Goal: Information Seeking & Learning: Learn about a topic

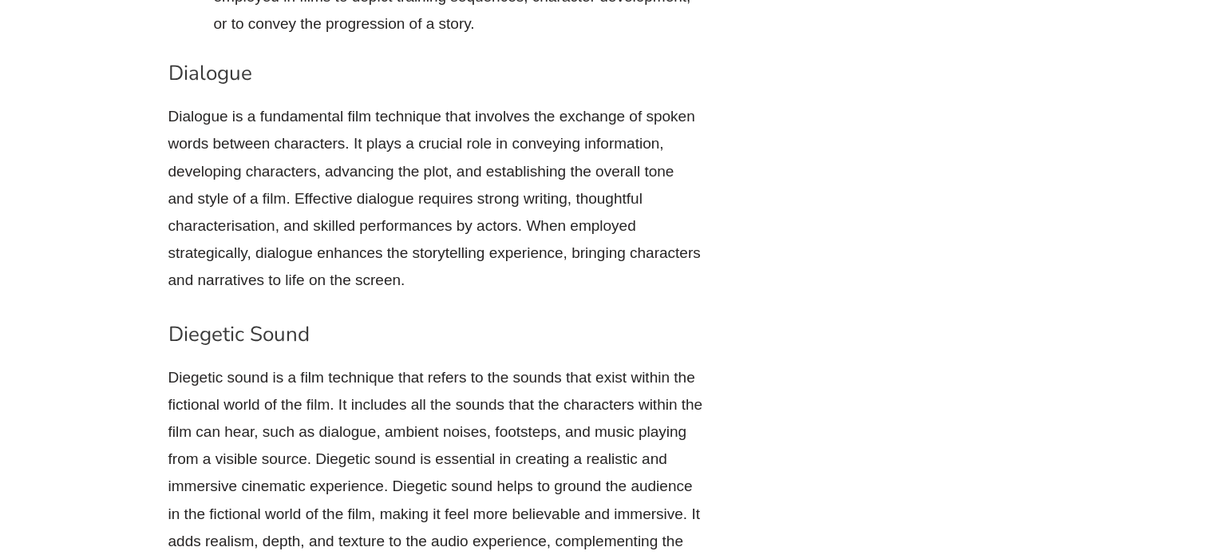
drag, startPoint x: 636, startPoint y: 290, endPoint x: 628, endPoint y: 267, distance: 23.7
click at [628, 267] on p "Dialogue is a fundamental film technique that involves the exchange of spoken w…" at bounding box center [435, 198] width 535 height 191
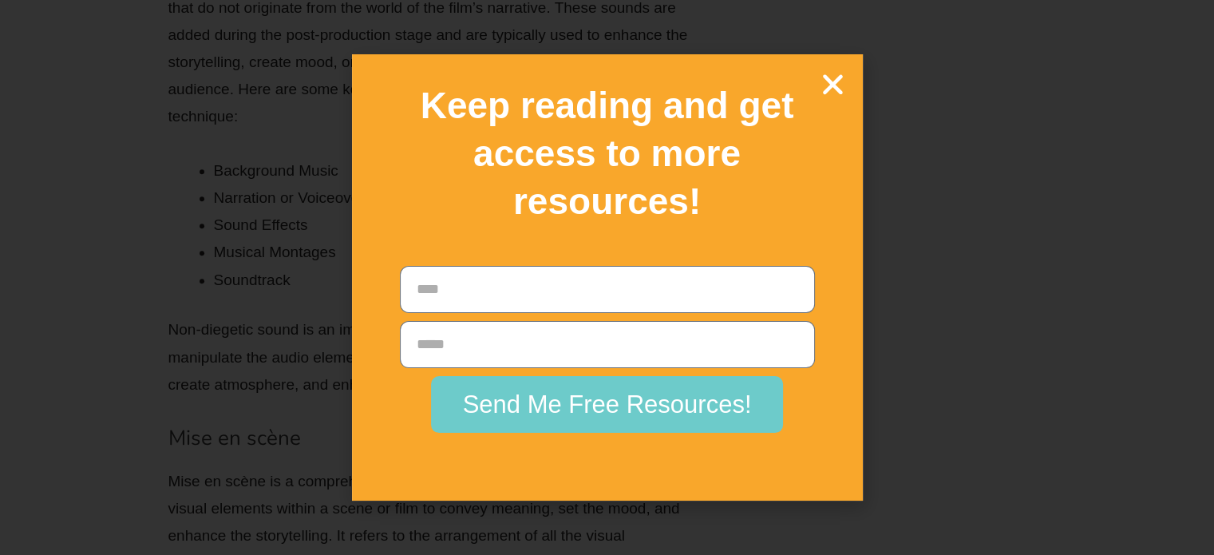
scroll to position [11659, 0]
click at [838, 86] on icon "Close" at bounding box center [833, 84] width 28 height 28
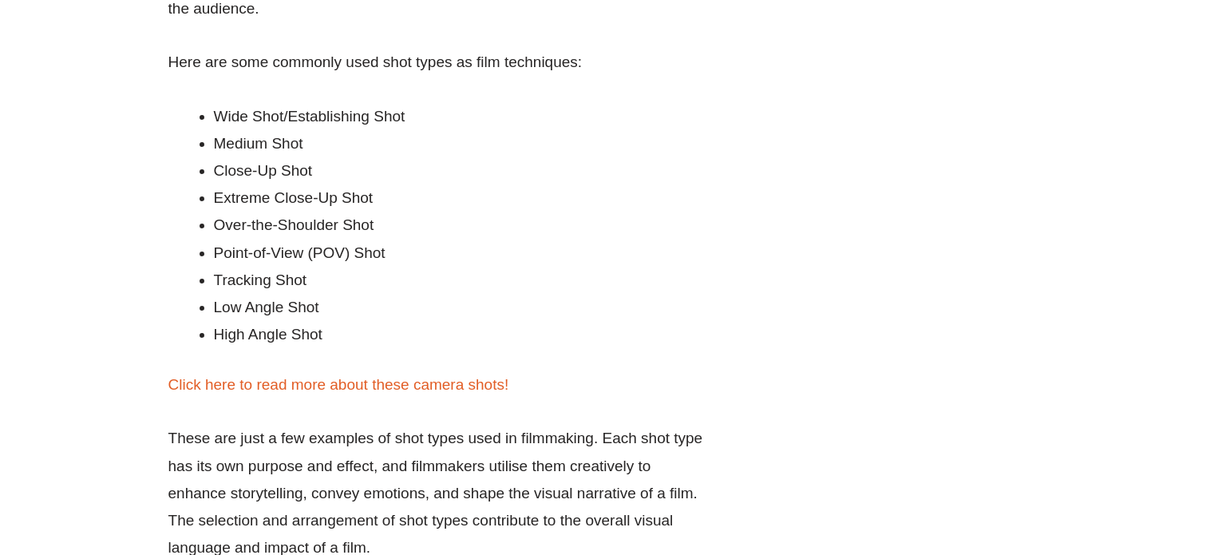
click at [494, 225] on li "Over-the-Shoulder Shot" at bounding box center [458, 225] width 489 height 27
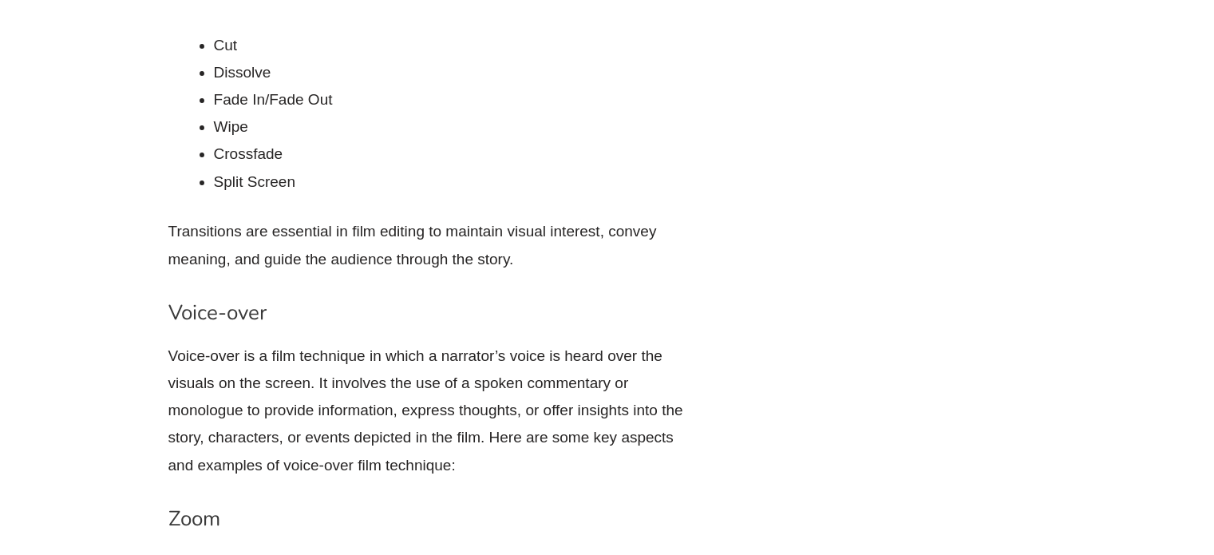
click at [169, 220] on p "Transitions are essential in film editing to maintain visual interest, convey m…" at bounding box center [435, 245] width 535 height 54
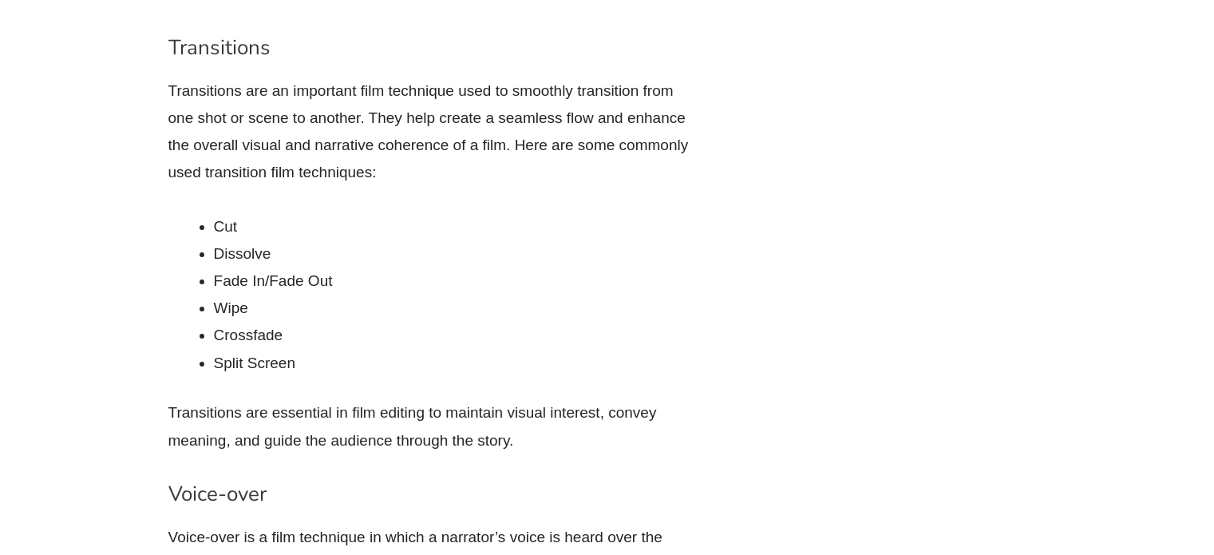
scroll to position [12350, 0]
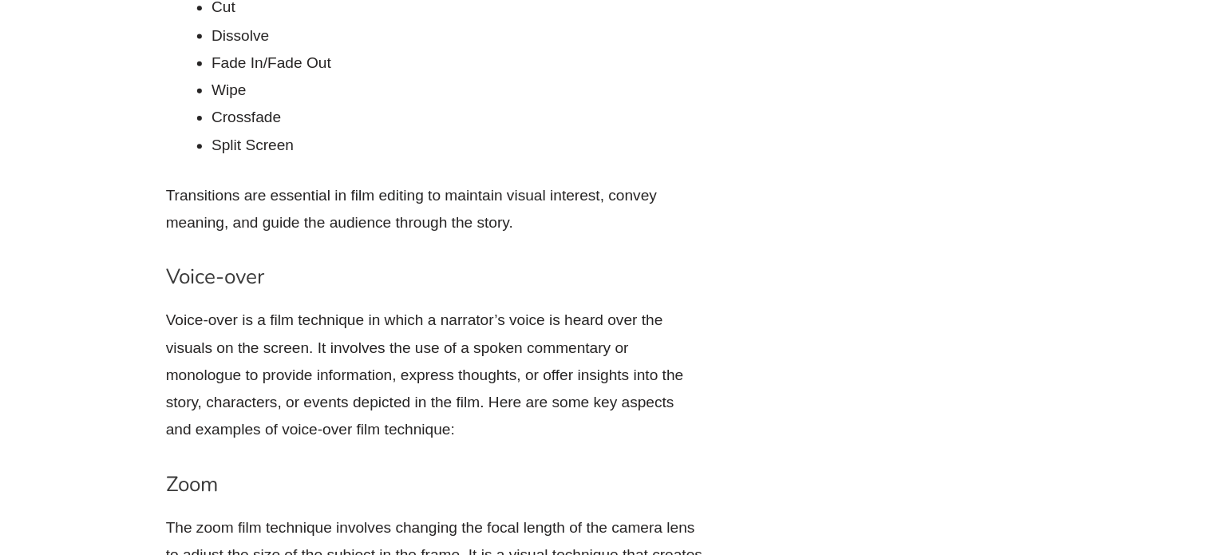
scroll to position [12707, 0]
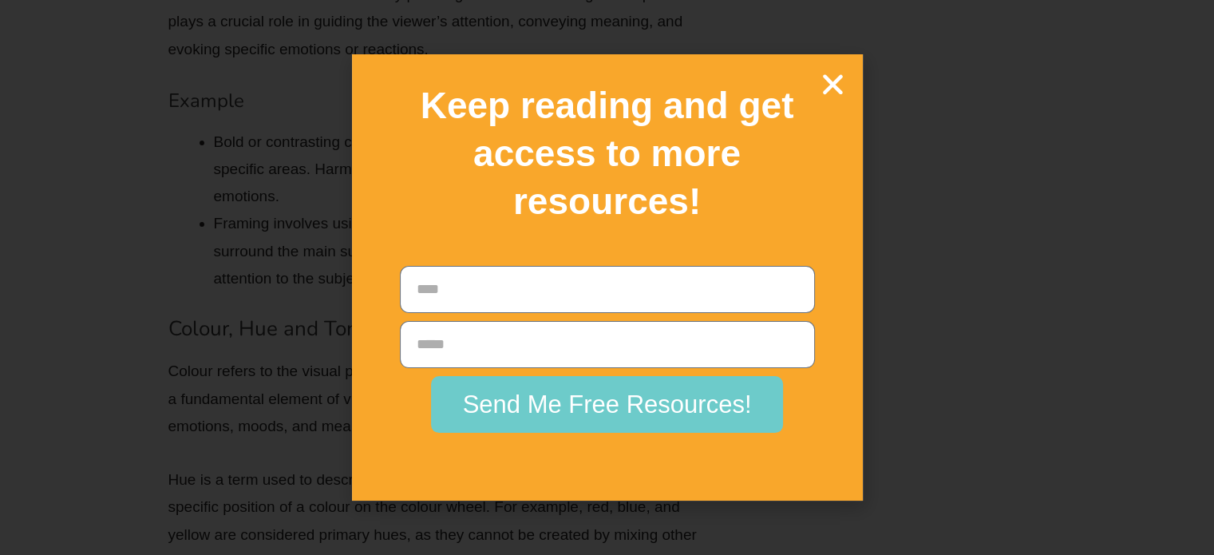
scroll to position [13577, 0]
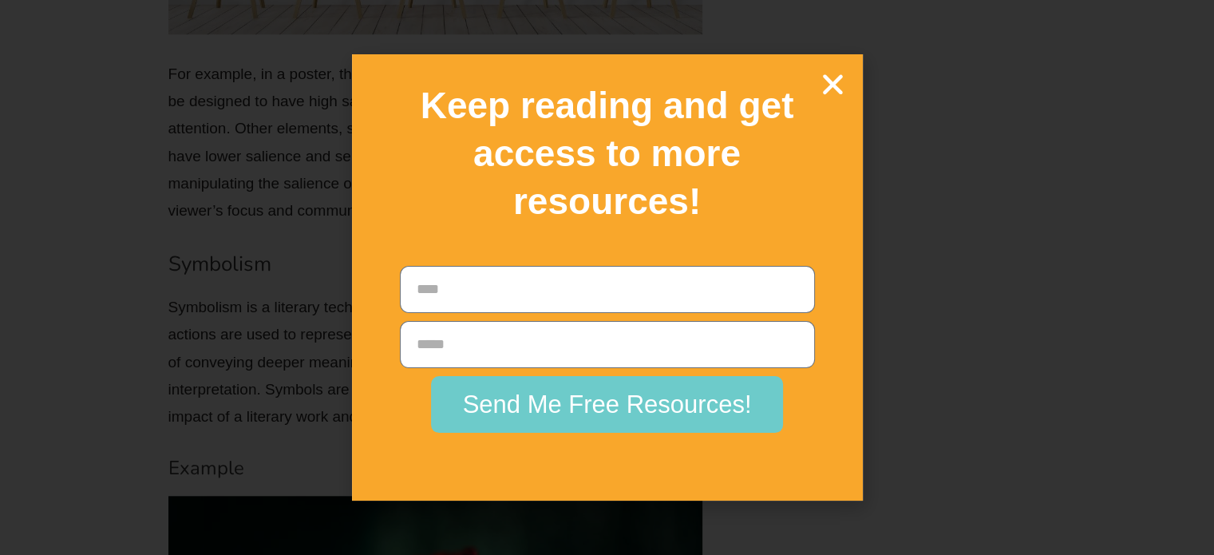
click at [829, 71] on icon "Close" at bounding box center [833, 84] width 28 height 28
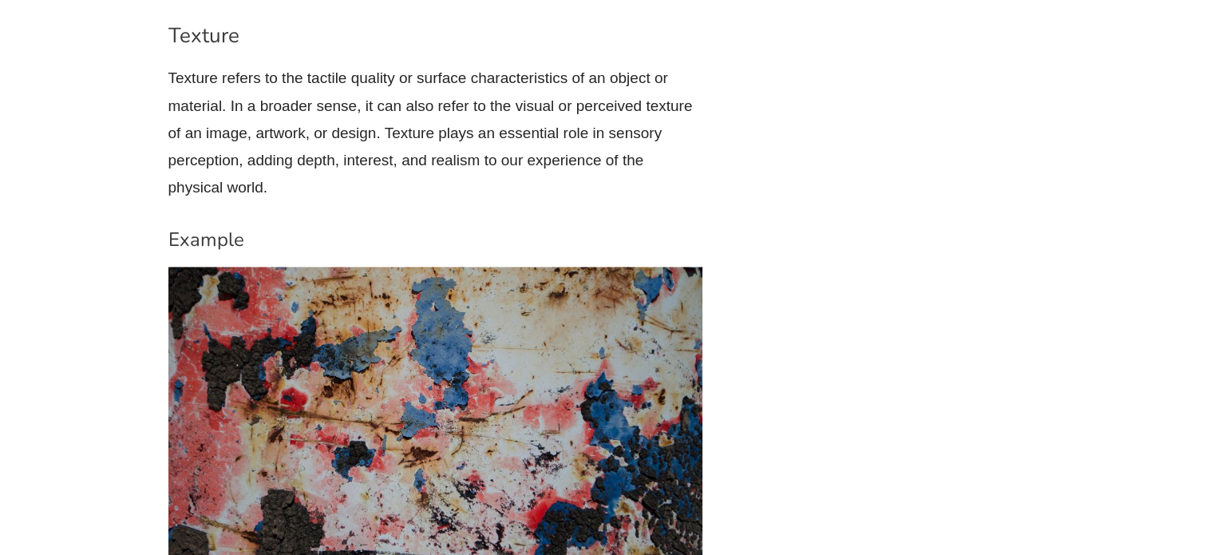
scroll to position [14564, 0]
